Goal: Find specific page/section: Find specific page/section

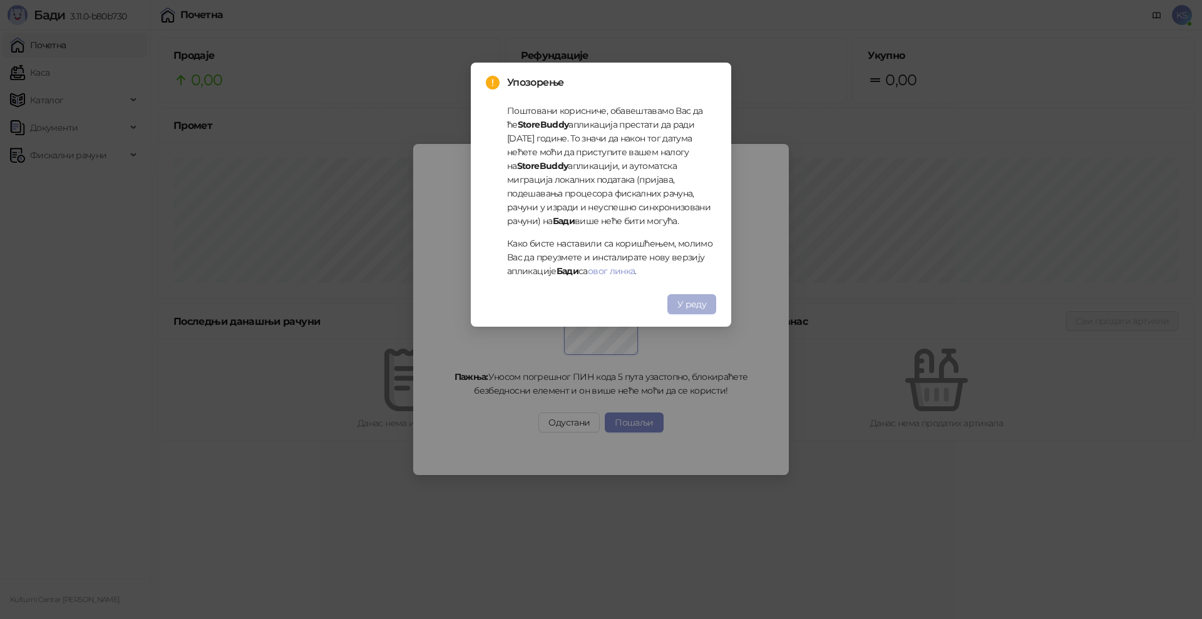
click at [705, 301] on span "У реду" at bounding box center [691, 304] width 29 height 11
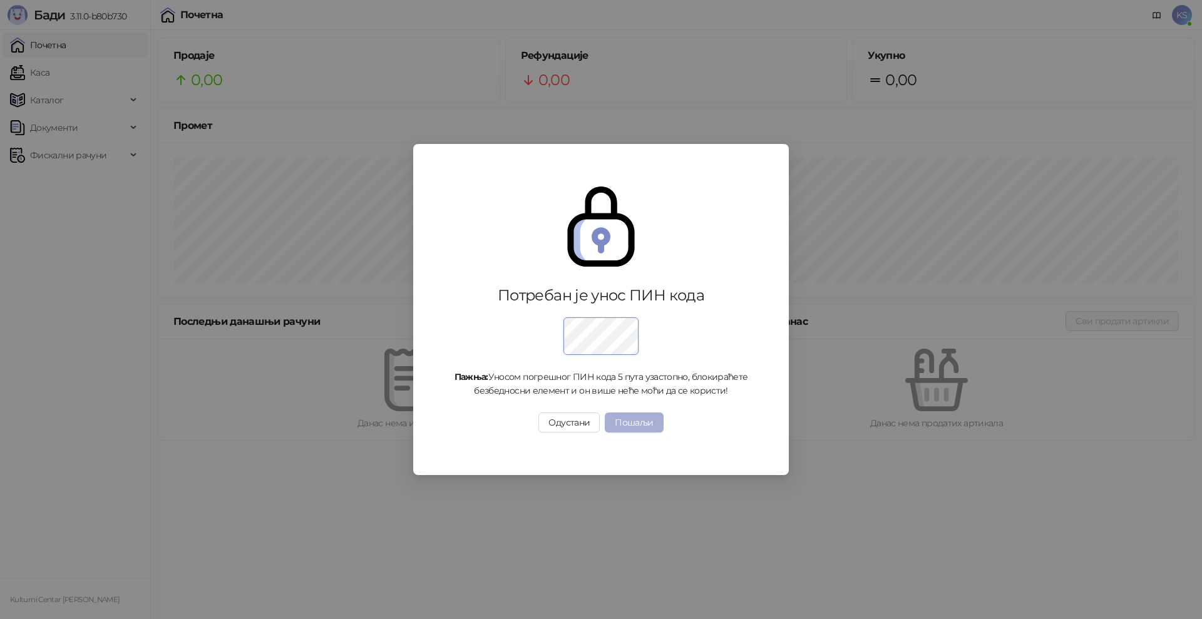
click at [653, 422] on button "Пошаљи" at bounding box center [634, 422] width 58 height 20
click at [651, 426] on button "Пошаљи" at bounding box center [634, 422] width 58 height 20
click at [622, 424] on button "Пошаљи" at bounding box center [634, 422] width 58 height 20
click at [621, 424] on button "Пошаљи" at bounding box center [634, 422] width 58 height 20
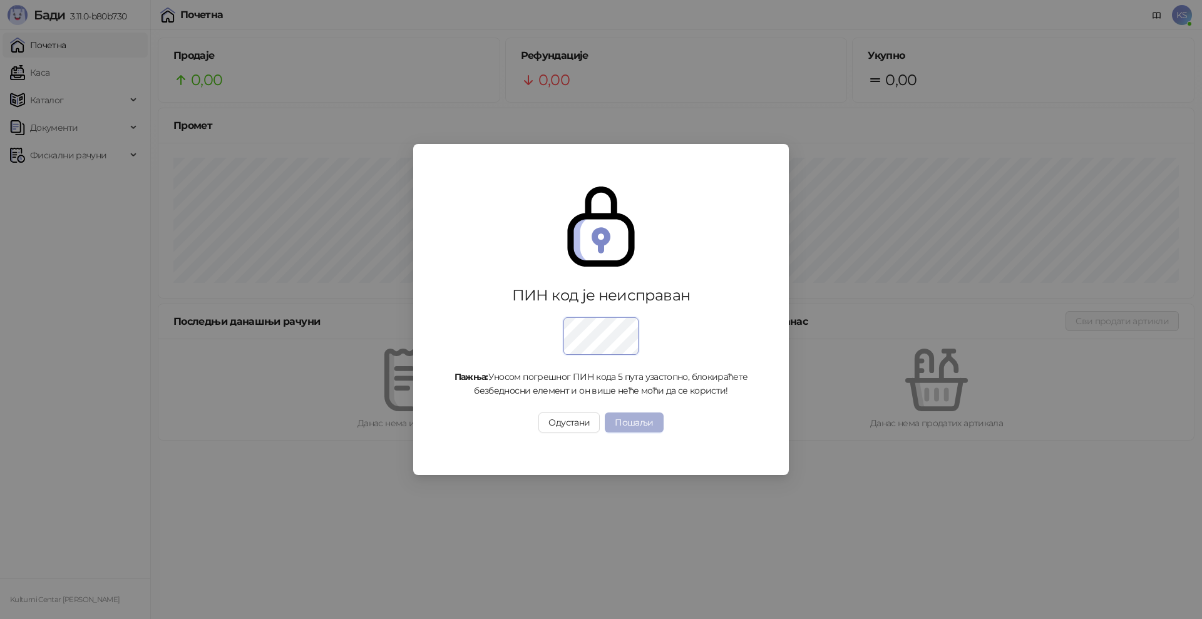
click at [621, 424] on button "Пошаљи" at bounding box center [634, 422] width 58 height 20
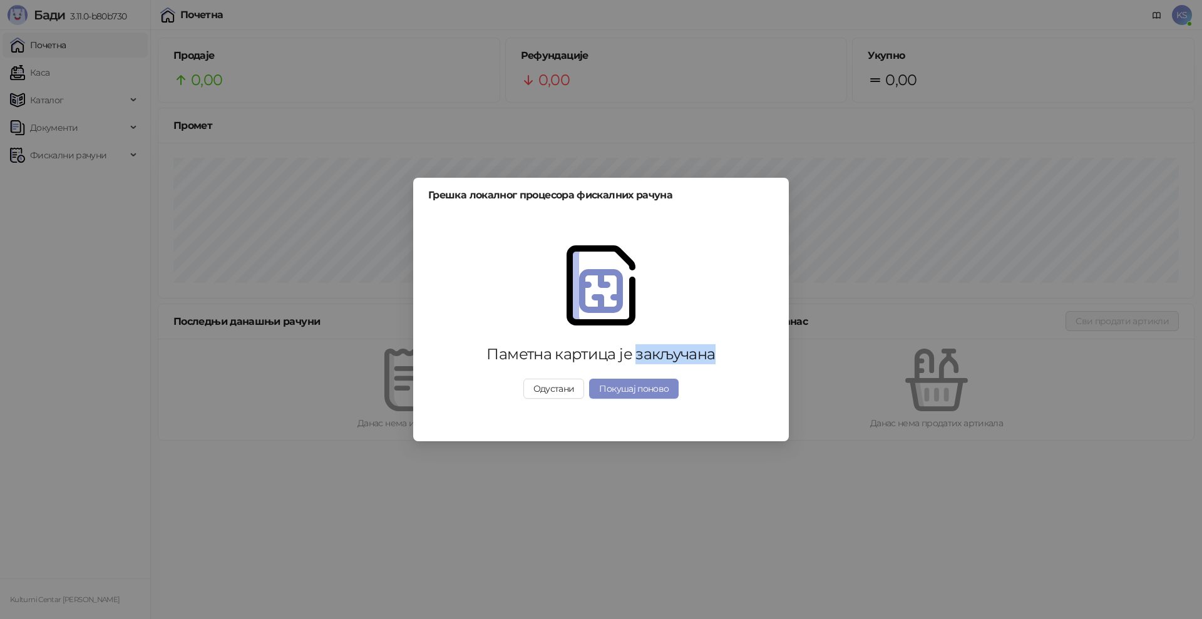
click at [621, 424] on div "Паметна картица је закључана Одустани Покушај поново" at bounding box center [600, 322] width 345 height 214
click at [566, 395] on button "Одустани" at bounding box center [553, 389] width 61 height 20
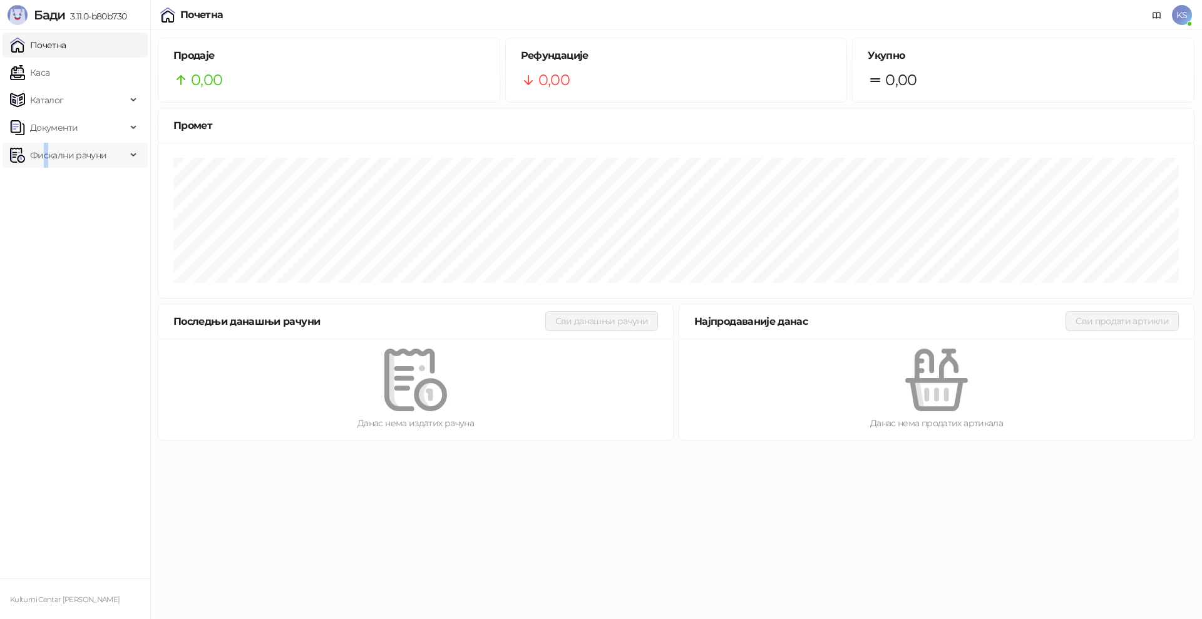
click at [46, 161] on span "Фискални рачуни" at bounding box center [68, 155] width 76 height 25
click at [62, 212] on link "По данима" at bounding box center [48, 210] width 66 height 25
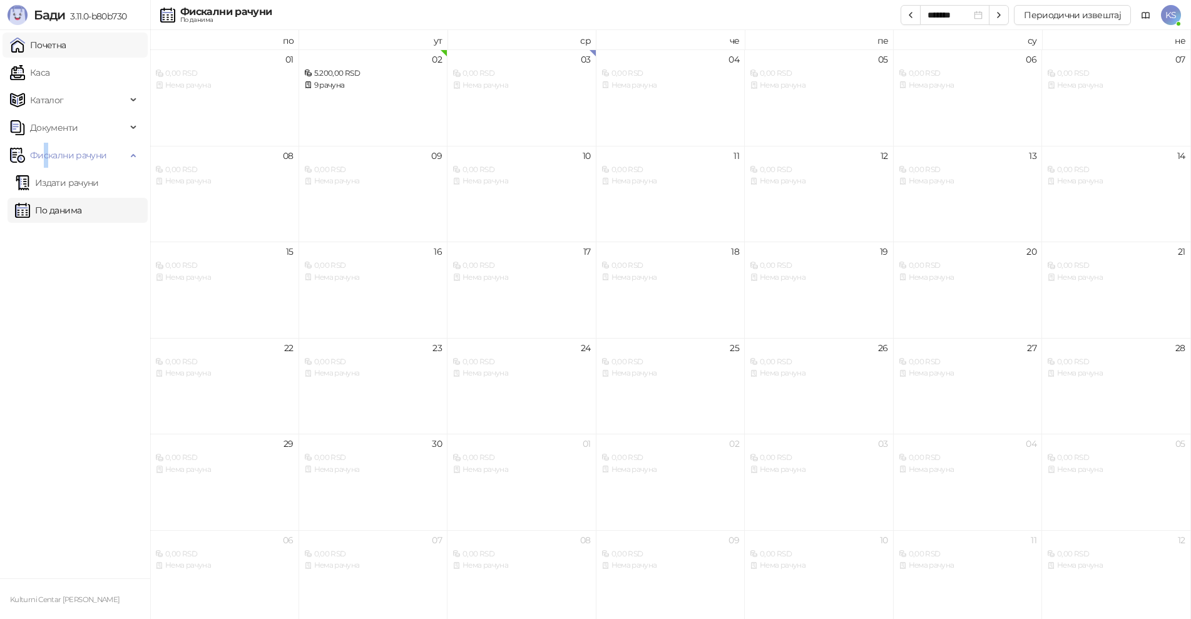
click at [65, 43] on link "Почетна" at bounding box center [38, 45] width 56 height 25
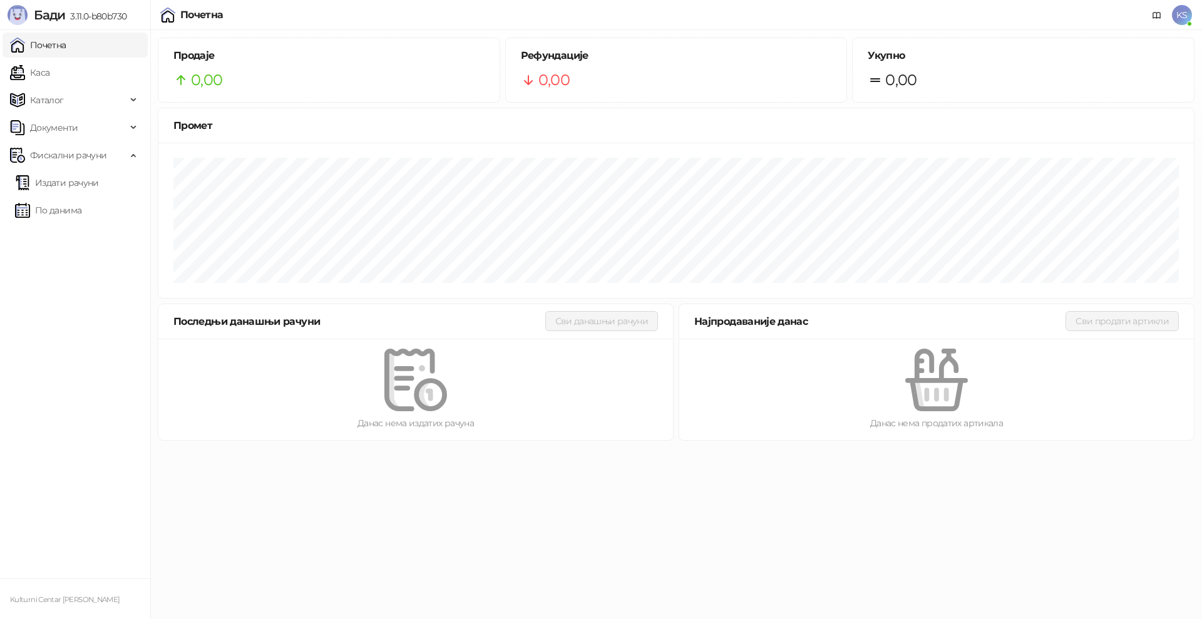
click at [68, 223] on ul "Издати рачуни По данима" at bounding box center [75, 197] width 150 height 58
click at [71, 215] on link "По данима" at bounding box center [48, 210] width 66 height 25
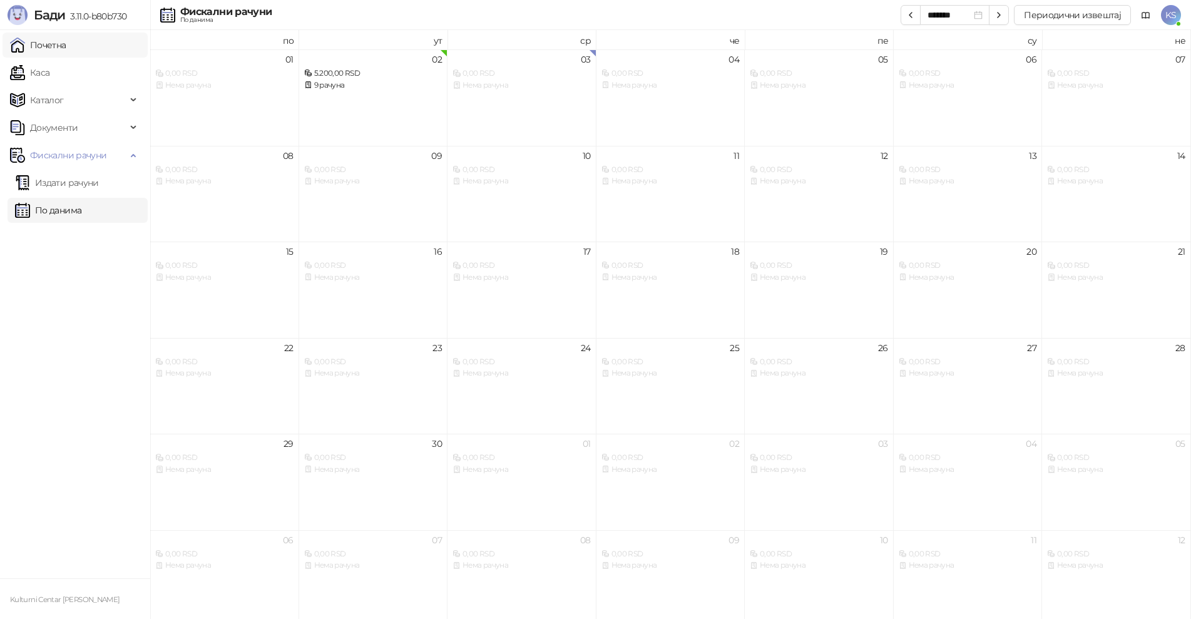
click at [66, 51] on link "Почетна" at bounding box center [38, 45] width 56 height 25
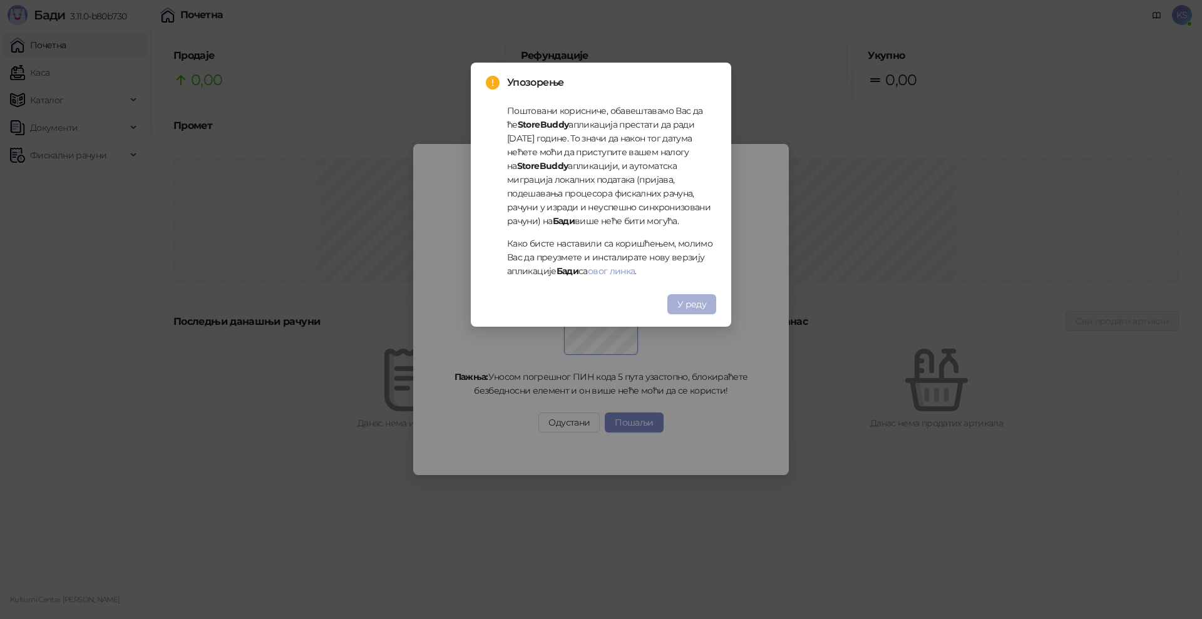
click at [690, 302] on span "У реду" at bounding box center [691, 304] width 29 height 11
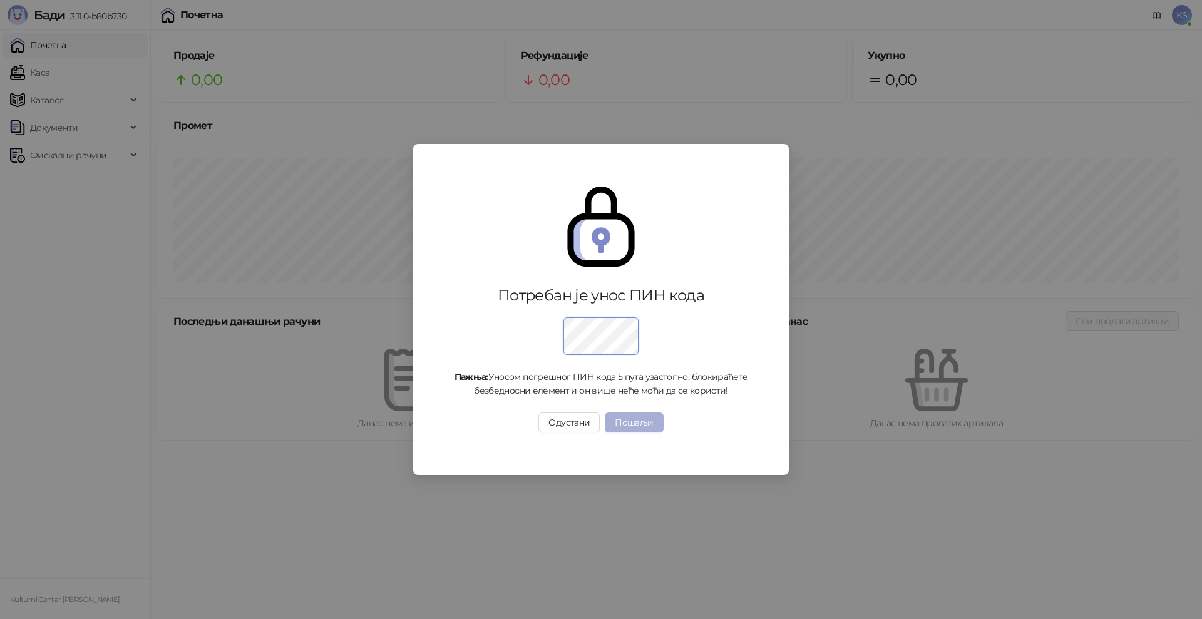
click at [648, 424] on button "Пошаљи" at bounding box center [634, 422] width 58 height 20
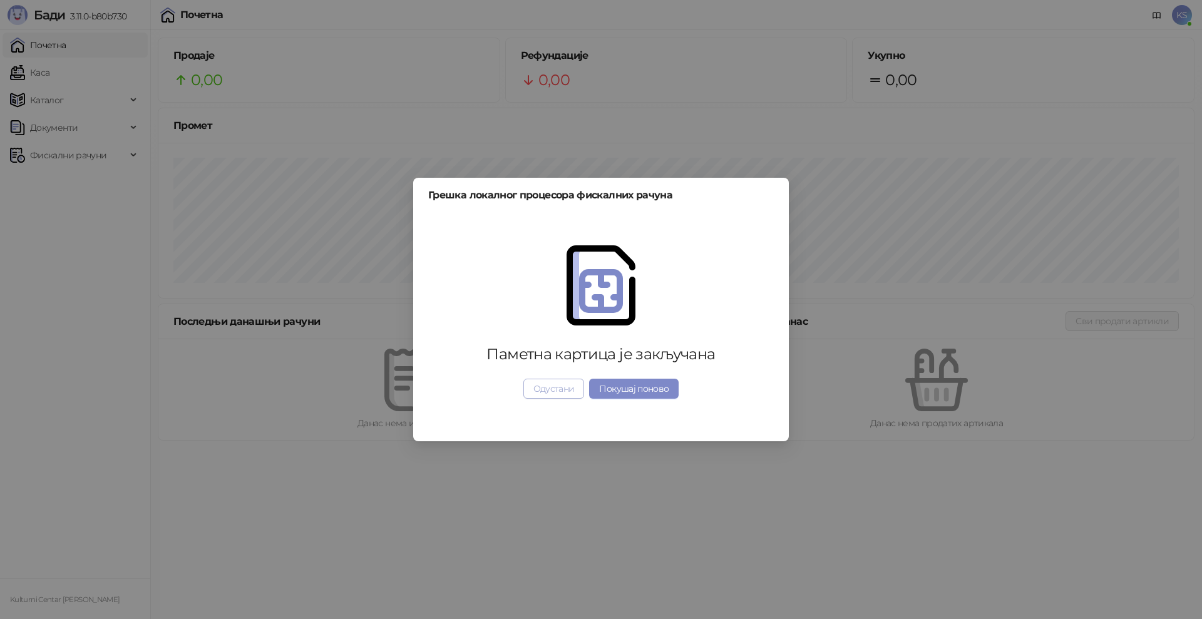
click at [549, 392] on button "Одустани" at bounding box center [553, 389] width 61 height 20
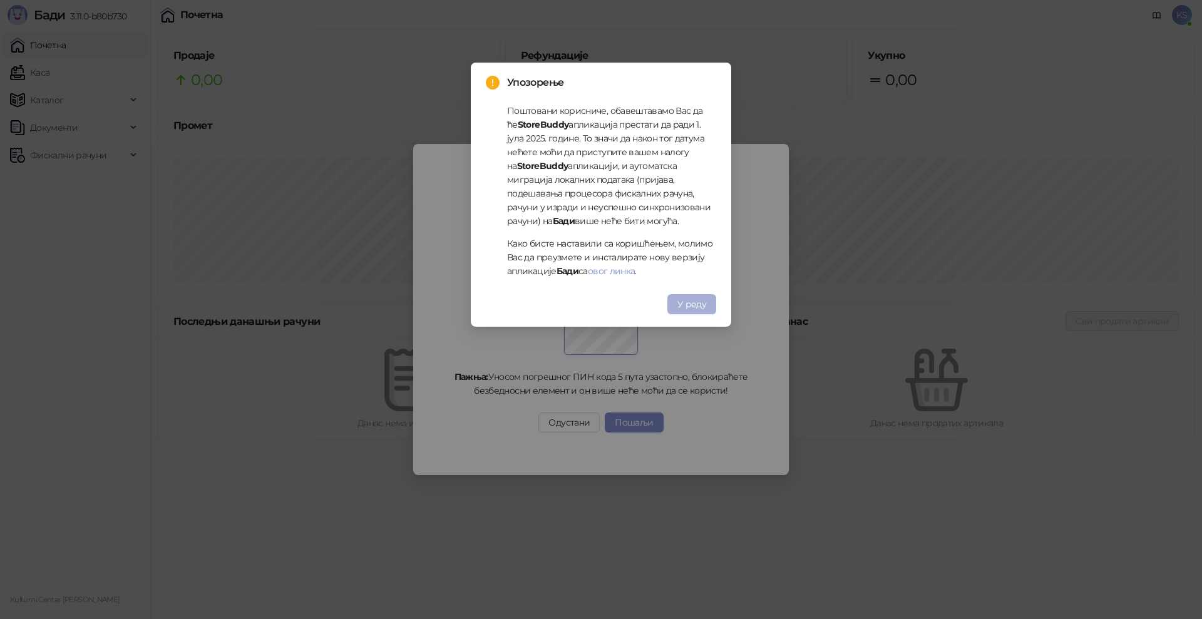
click at [683, 305] on span "У реду" at bounding box center [691, 304] width 29 height 11
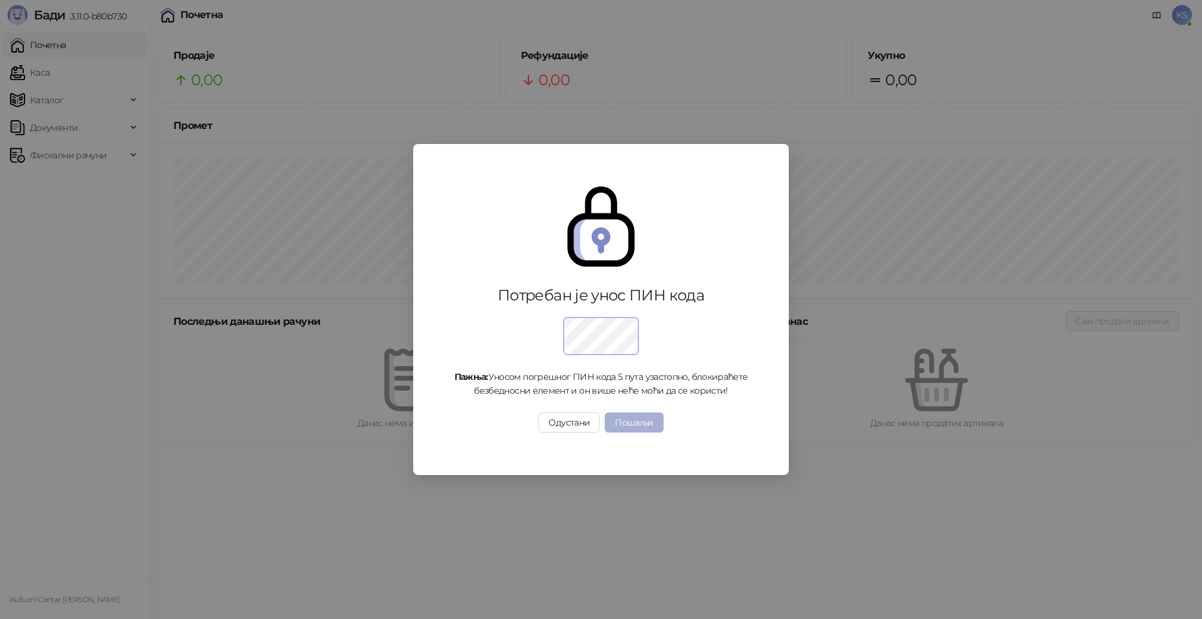
click at [629, 421] on button "Пошаљи" at bounding box center [634, 422] width 58 height 20
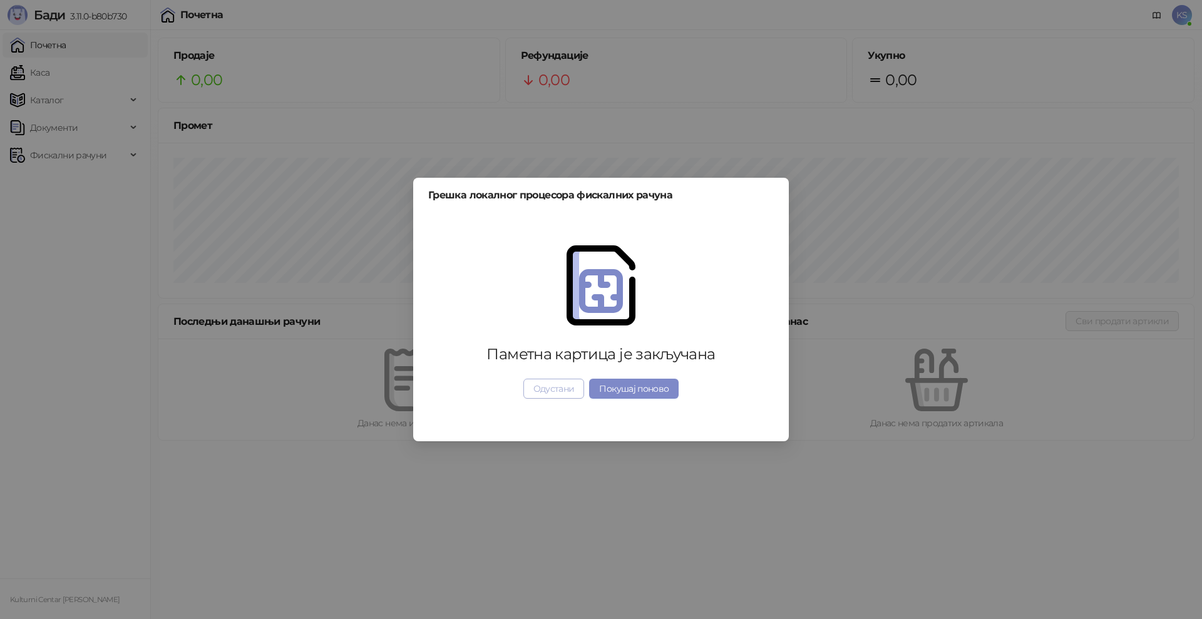
click at [554, 394] on button "Одустани" at bounding box center [553, 389] width 61 height 20
